Goal: Information Seeking & Learning: Learn about a topic

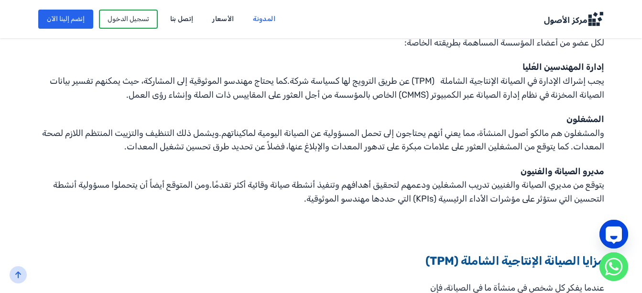
scroll to position [582, 0]
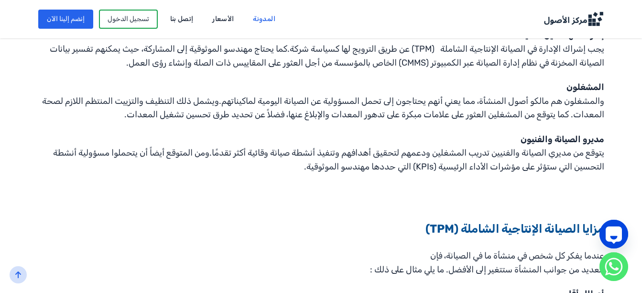
click at [641, 286] on section "ما هي الصيانة الإنتاجية الشاملة؟ الصيانة الإنتاجية الشاملة (TPM) هي استراتيجية …" at bounding box center [321, 62] width 642 height 852
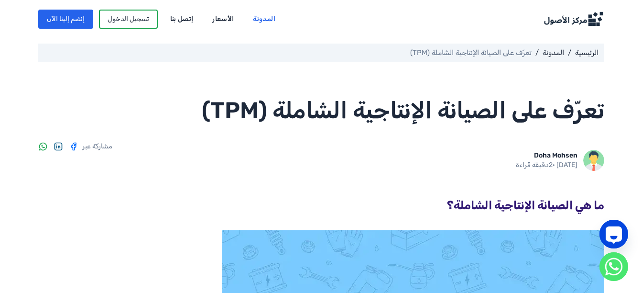
scroll to position [0, 0]
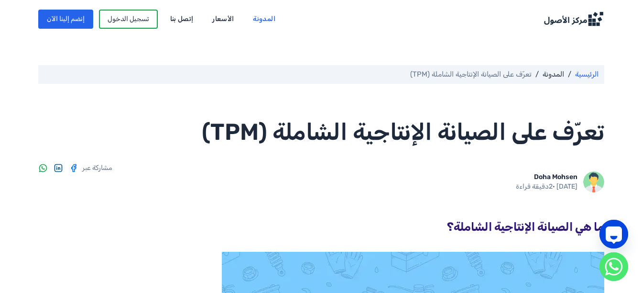
click at [583, 77] on link "الرئيسية" at bounding box center [586, 74] width 23 height 11
click at [514, 78] on p "تعرّف على الصيانة الإنتاجية الشاملة (TPM)" at bounding box center [470, 74] width 121 height 11
click at [568, 229] on span "ما هي الصيانة الإنتاجية الشاملة؟" at bounding box center [525, 226] width 157 height 13
drag, startPoint x: 568, startPoint y: 229, endPoint x: 517, endPoint y: 237, distance: 51.4
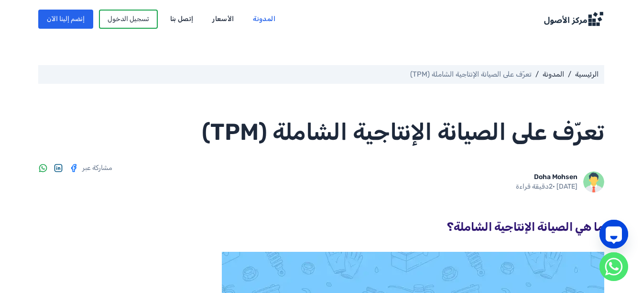
click at [517, 237] on div at bounding box center [321, 241] width 566 height 11
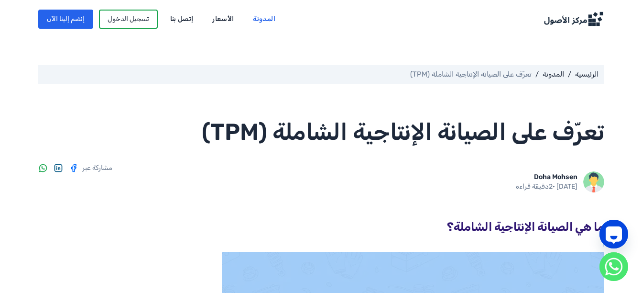
click at [517, 237] on div at bounding box center [321, 241] width 566 height 11
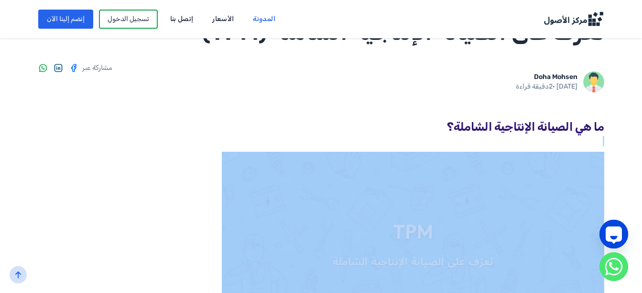
scroll to position [109, 0]
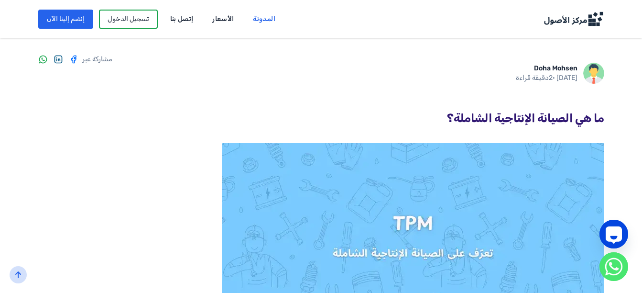
click at [581, 123] on span "ما هي الصيانة الإنتاجية الشاملة؟" at bounding box center [525, 117] width 157 height 13
click at [578, 135] on div at bounding box center [321, 132] width 566 height 11
click at [586, 126] on div "ما هي الصيانة الإنتاجية الشاملة؟" at bounding box center [321, 118] width 566 height 18
click at [587, 121] on span "ما هي الصيانة الإنتاجية الشاملة؟" at bounding box center [525, 117] width 157 height 13
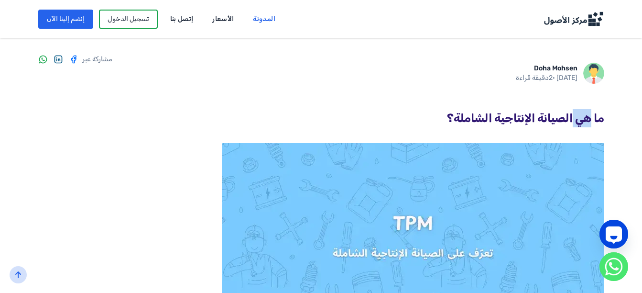
click at [465, 264] on img at bounding box center [413, 238] width 383 height 191
click at [466, 254] on img at bounding box center [413, 238] width 383 height 191
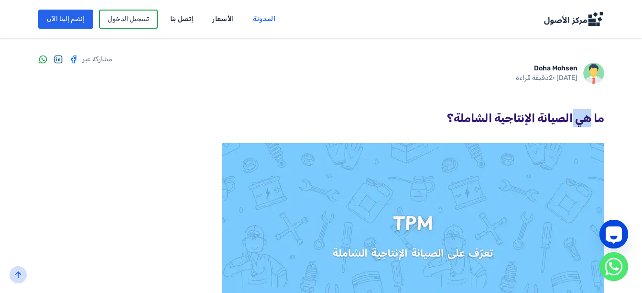
click at [466, 254] on img at bounding box center [413, 238] width 383 height 191
click at [412, 213] on img at bounding box center [413, 238] width 383 height 191
drag, startPoint x: 412, startPoint y: 213, endPoint x: 423, endPoint y: 222, distance: 14.3
click at [423, 222] on img at bounding box center [413, 238] width 383 height 191
drag, startPoint x: 423, startPoint y: 222, endPoint x: 423, endPoint y: 209, distance: 13.4
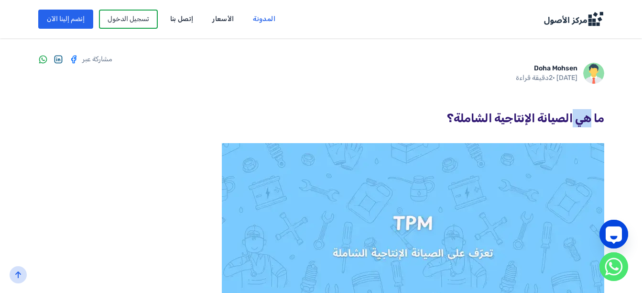
click at [423, 209] on img at bounding box center [413, 238] width 383 height 191
click at [447, 246] on img at bounding box center [413, 238] width 383 height 191
click at [423, 226] on img at bounding box center [413, 238] width 383 height 191
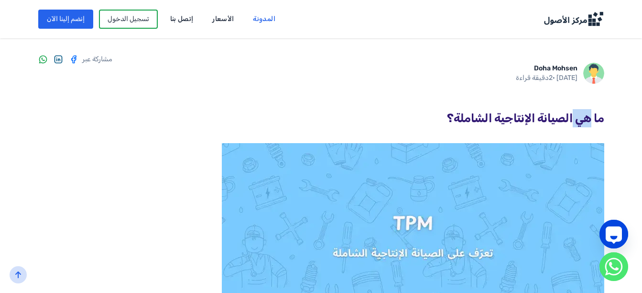
click at [473, 248] on img at bounding box center [413, 238] width 383 height 191
drag, startPoint x: 471, startPoint y: 249, endPoint x: 466, endPoint y: 252, distance: 5.8
click at [470, 250] on img at bounding box center [413, 238] width 383 height 191
click at [502, 251] on img at bounding box center [413, 238] width 383 height 191
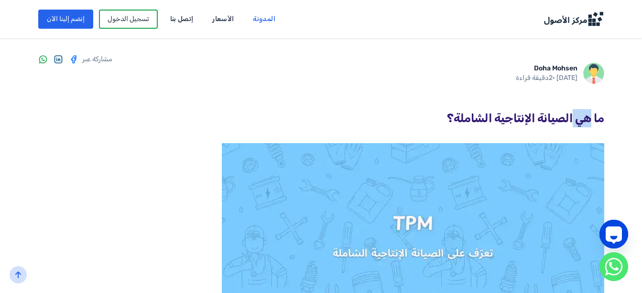
click at [502, 251] on img at bounding box center [413, 238] width 383 height 191
